Goal: Register for event/course

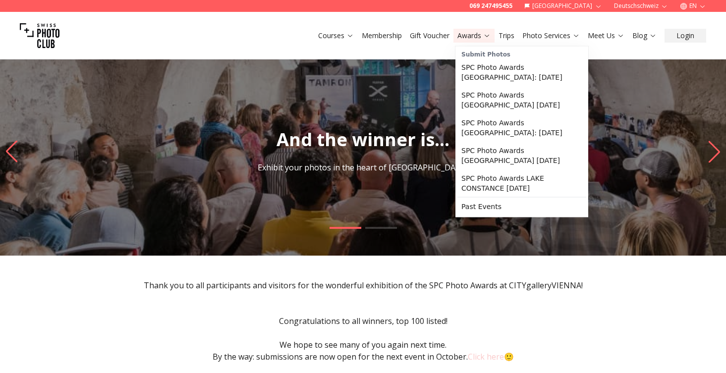
click at [466, 34] on link "Awards" at bounding box center [474, 36] width 33 height 10
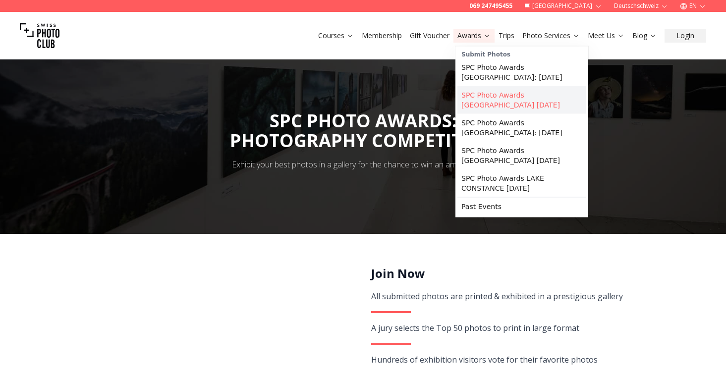
click at [504, 95] on link "SPC Photo Awards [GEOGRAPHIC_DATA] [DATE]" at bounding box center [522, 100] width 129 height 28
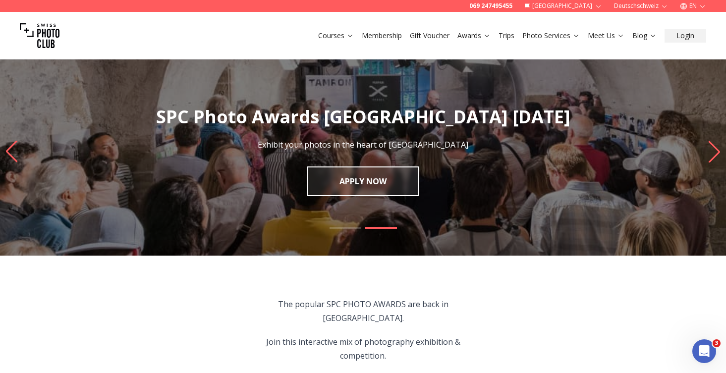
click at [688, 6] on button "EN" at bounding box center [693, 6] width 34 height 12
click at [689, 23] on link "de" at bounding box center [693, 22] width 20 height 12
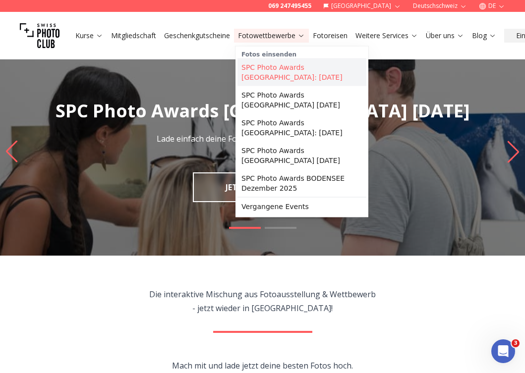
click at [319, 71] on link "SPC Photo Awards [GEOGRAPHIC_DATA]: [DATE]" at bounding box center [302, 73] width 129 height 28
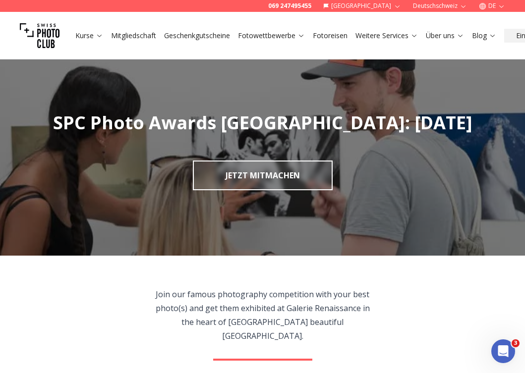
click at [491, 6] on button "DE" at bounding box center [492, 6] width 34 height 12
click at [493, 32] on link "en" at bounding box center [492, 34] width 20 height 12
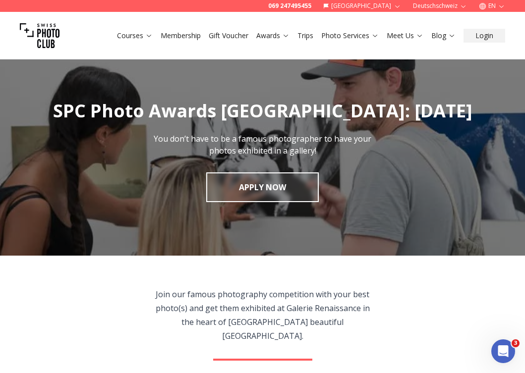
click at [500, 3] on icon "button" at bounding box center [501, 5] width 7 height 7
click at [425, 2] on button "Deutschschweiz" at bounding box center [440, 6] width 62 height 12
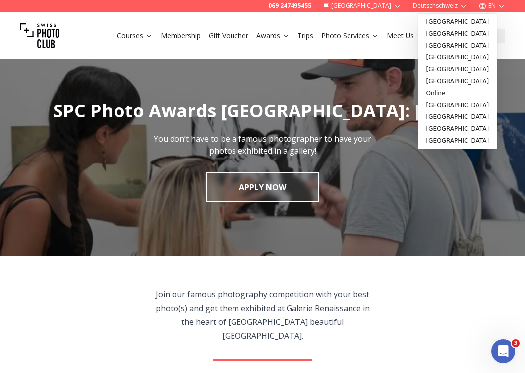
click at [371, 4] on button "[GEOGRAPHIC_DATA]" at bounding box center [362, 6] width 86 height 12
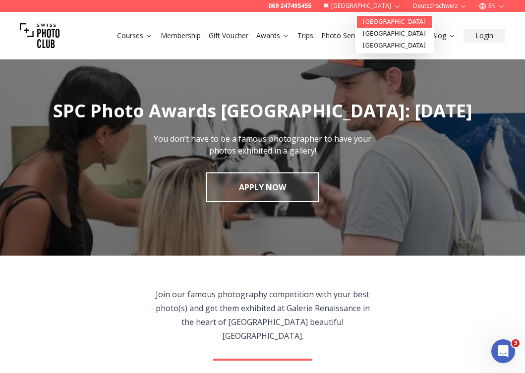
click at [372, 17] on link "[GEOGRAPHIC_DATA]" at bounding box center [394, 22] width 75 height 12
